Goal: Check status: Check status

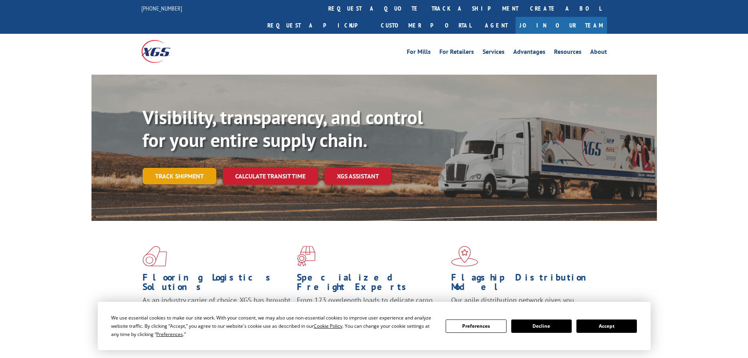
click at [190, 168] on link "Track shipment" at bounding box center [179, 176] width 74 height 16
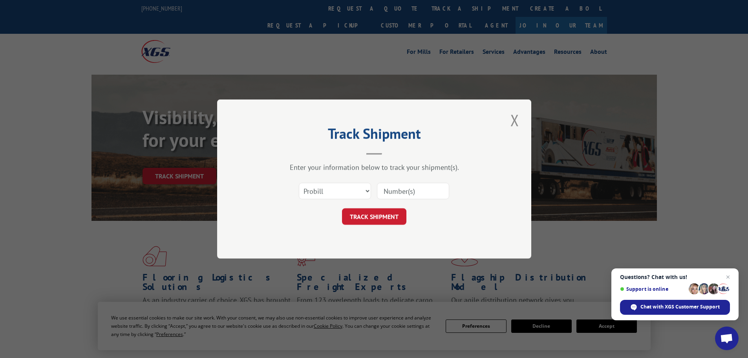
paste input "17224484"
type input "17224484"
click at [385, 212] on button "TRACK SHIPMENT" at bounding box center [374, 216] width 64 height 16
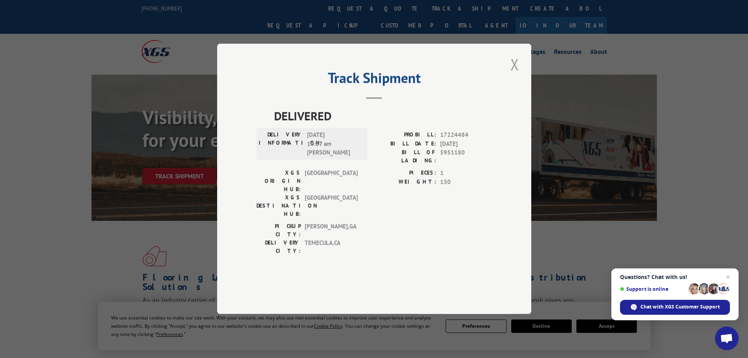
click at [512, 75] on button "Close modal" at bounding box center [514, 64] width 13 height 22
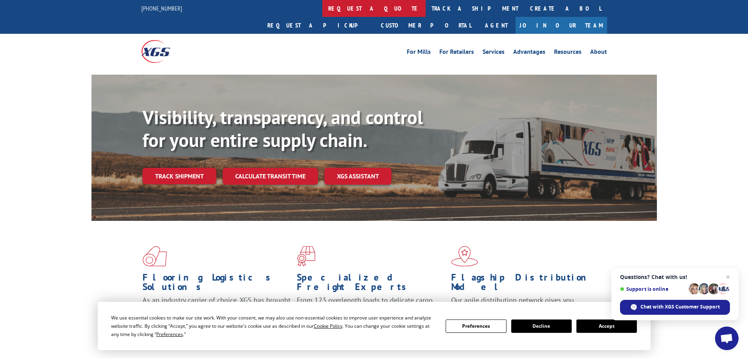
click at [322, 7] on link "request a quote" at bounding box center [373, 8] width 103 height 17
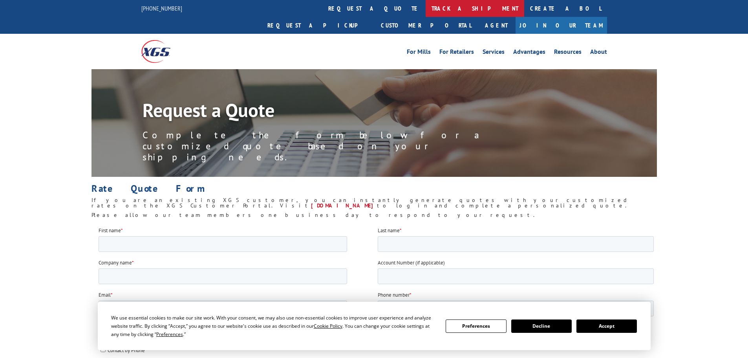
click at [425, 7] on link "track a shipment" at bounding box center [474, 8] width 99 height 17
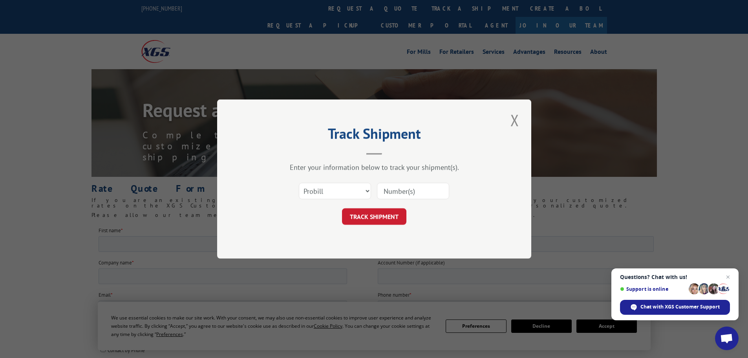
paste input "16754433"
type input "16754433"
click at [387, 217] on button "TRACK SHIPMENT" at bounding box center [374, 216] width 64 height 16
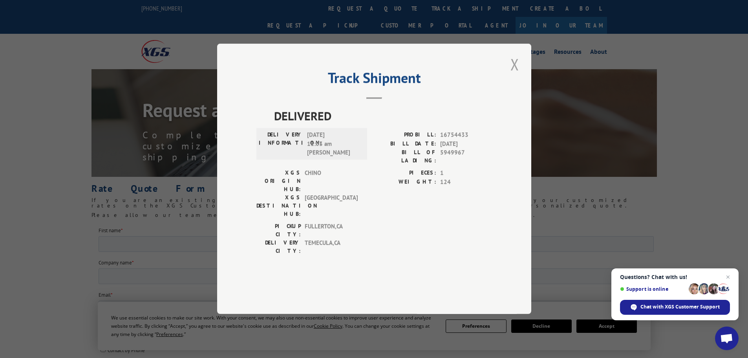
click at [515, 75] on button "Close modal" at bounding box center [514, 64] width 13 height 22
